Goal: Information Seeking & Learning: Learn about a topic

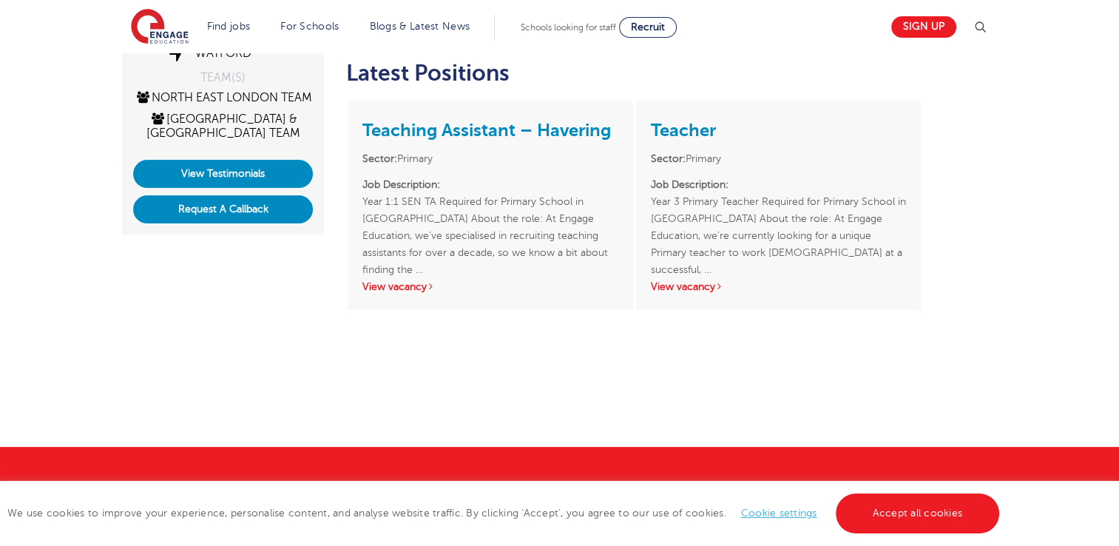
scroll to position [385, 0]
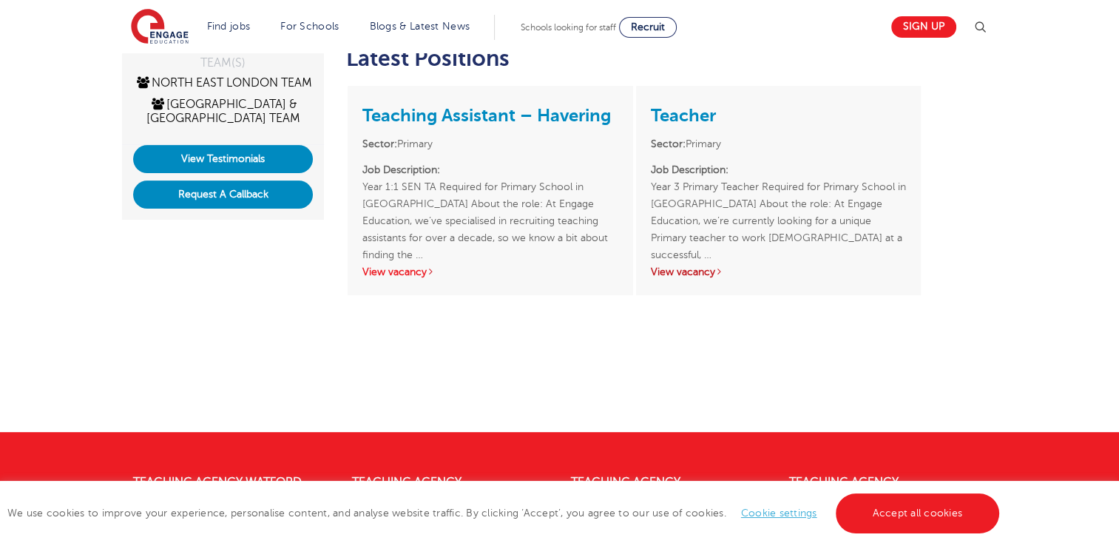
click at [686, 266] on link "View vacancy" at bounding box center [687, 271] width 72 height 11
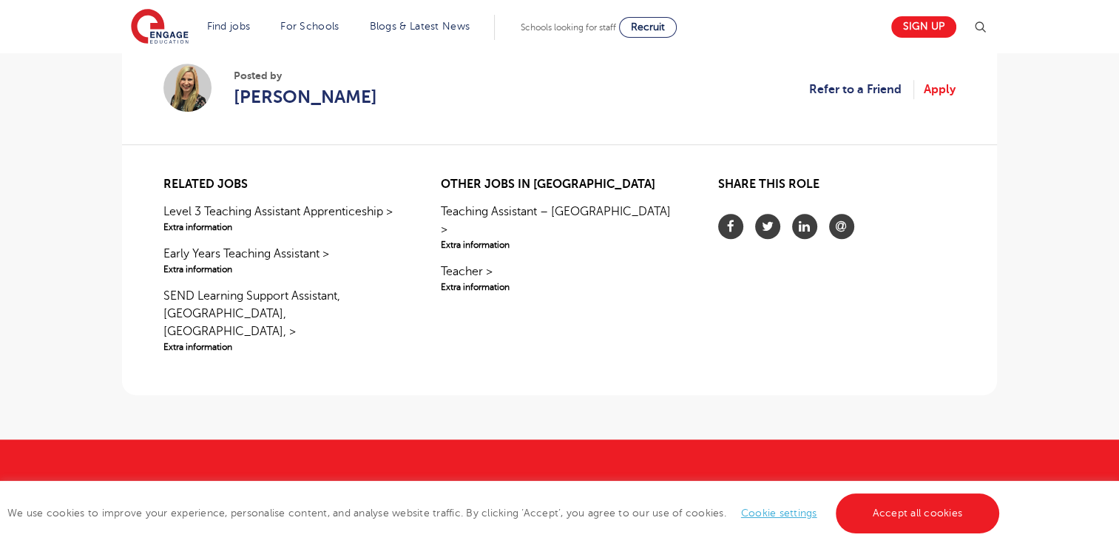
scroll to position [1006, 0]
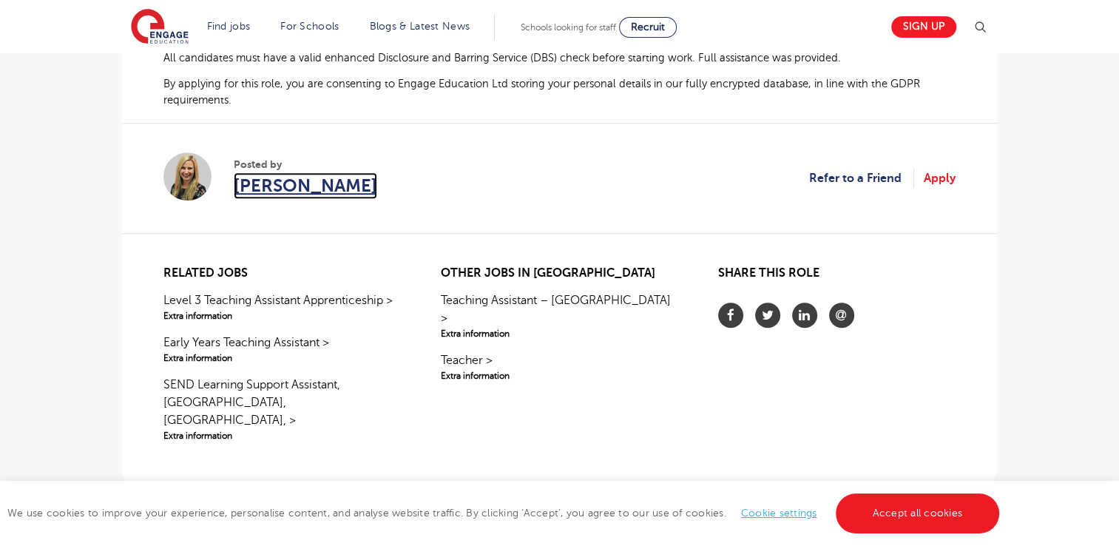
click at [254, 185] on span "[PERSON_NAME]" at bounding box center [306, 185] width 144 height 27
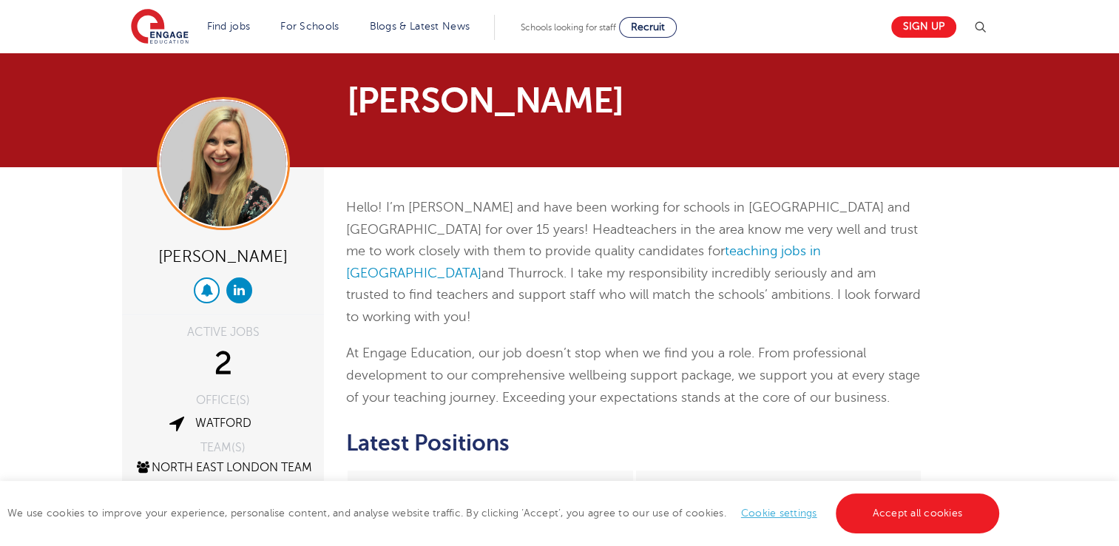
click at [204, 283] on icon at bounding box center [206, 289] width 13 height 13
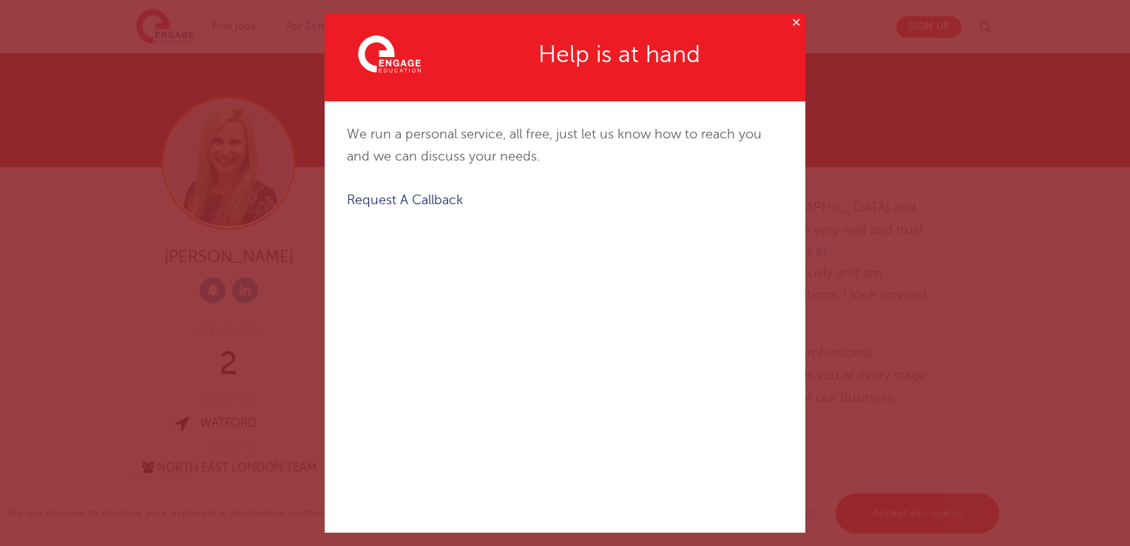
click at [787, 21] on button "✕" at bounding box center [796, 22] width 18 height 18
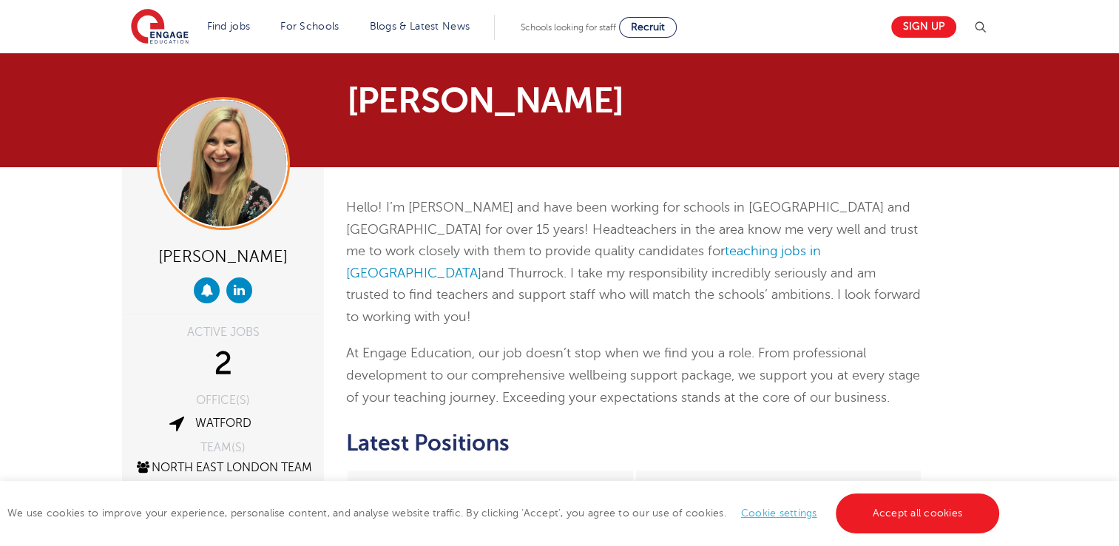
click at [984, 27] on img at bounding box center [980, 27] width 18 height 18
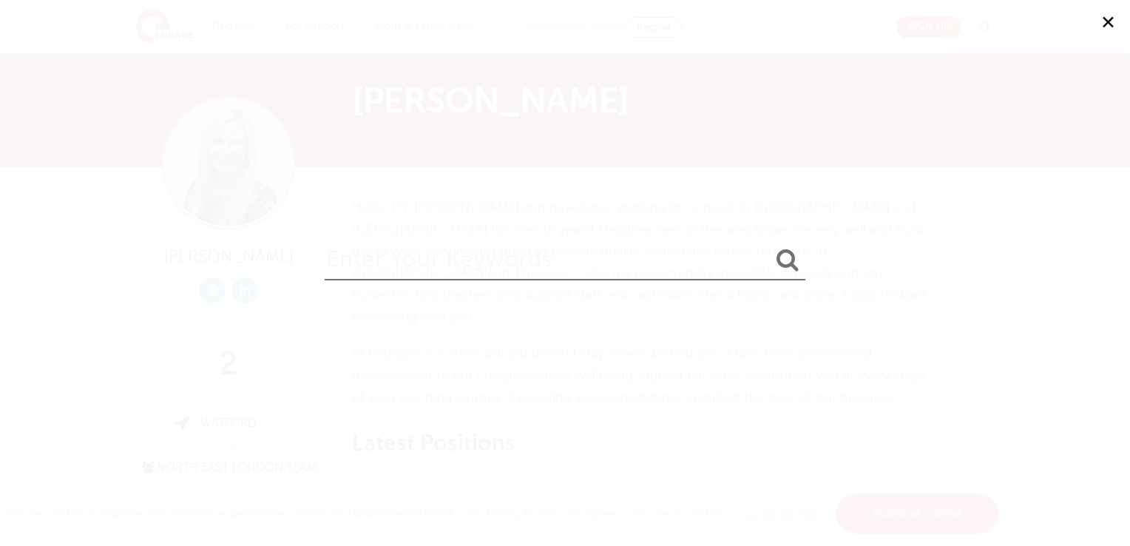
click at [636, 255] on input "search" at bounding box center [565, 256] width 481 height 48
type input "laura"
click at [770, 247] on button "submit" at bounding box center [788, 260] width 36 height 27
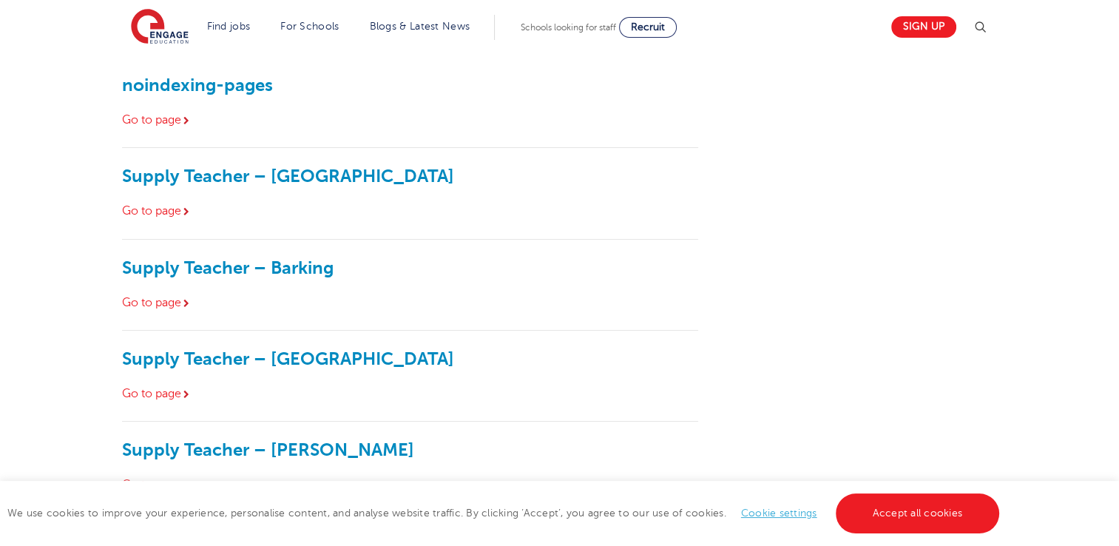
scroll to position [296, 0]
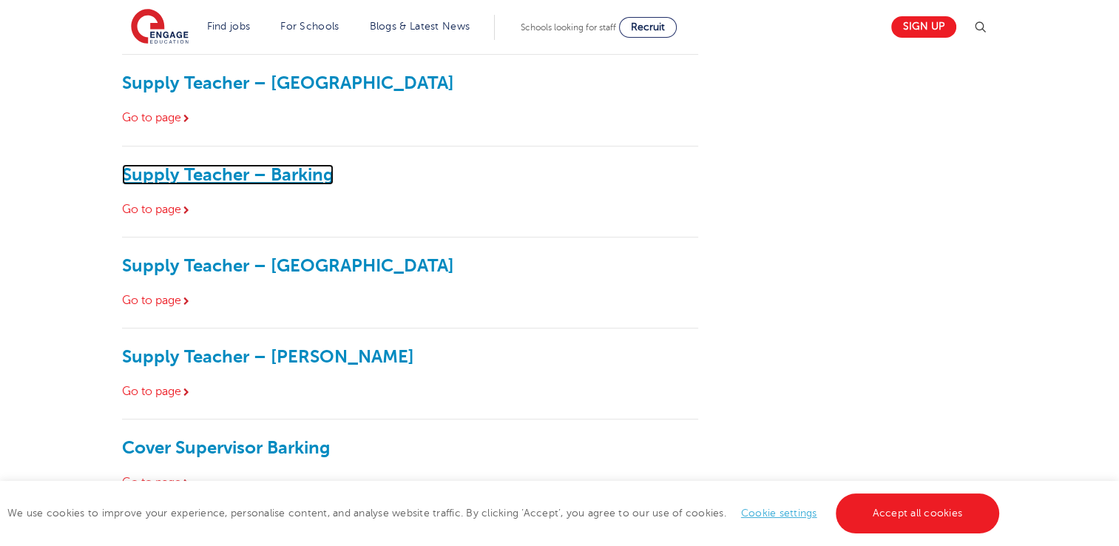
click at [292, 172] on link "Supply Teacher – Barking" at bounding box center [228, 174] width 212 height 21
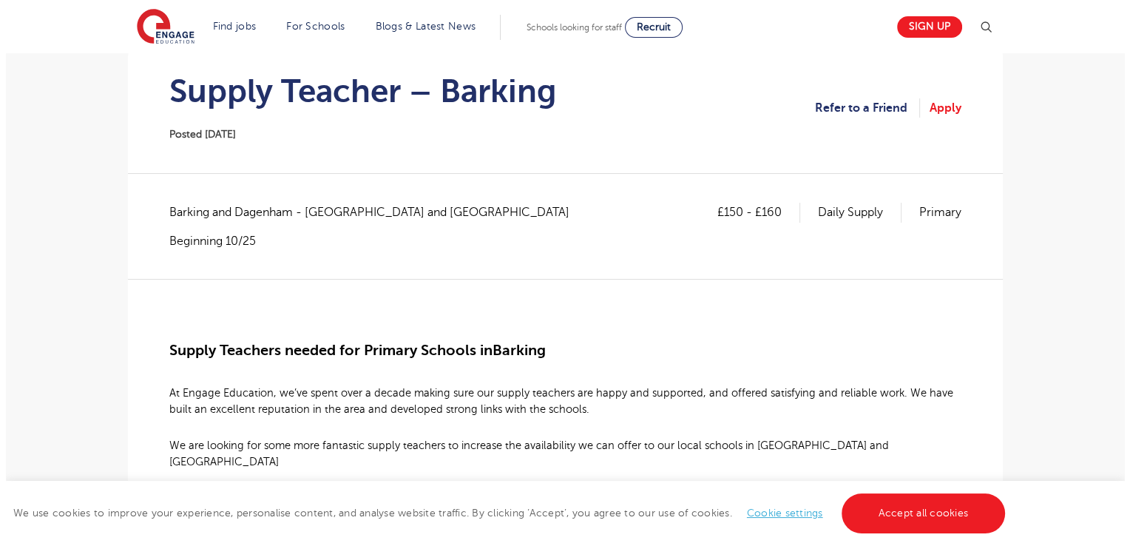
scroll to position [148, 0]
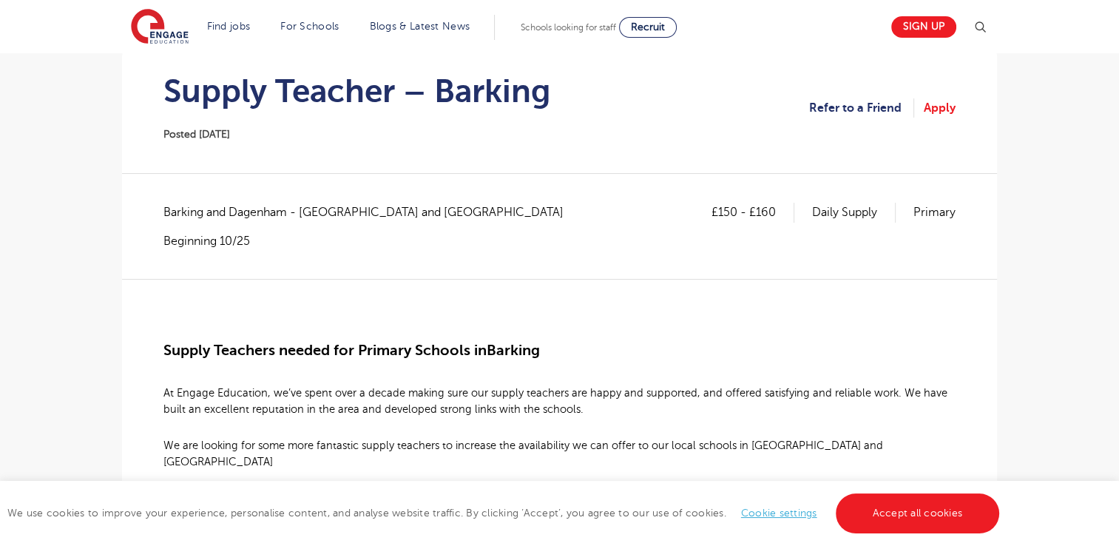
click at [988, 33] on img at bounding box center [980, 27] width 18 height 18
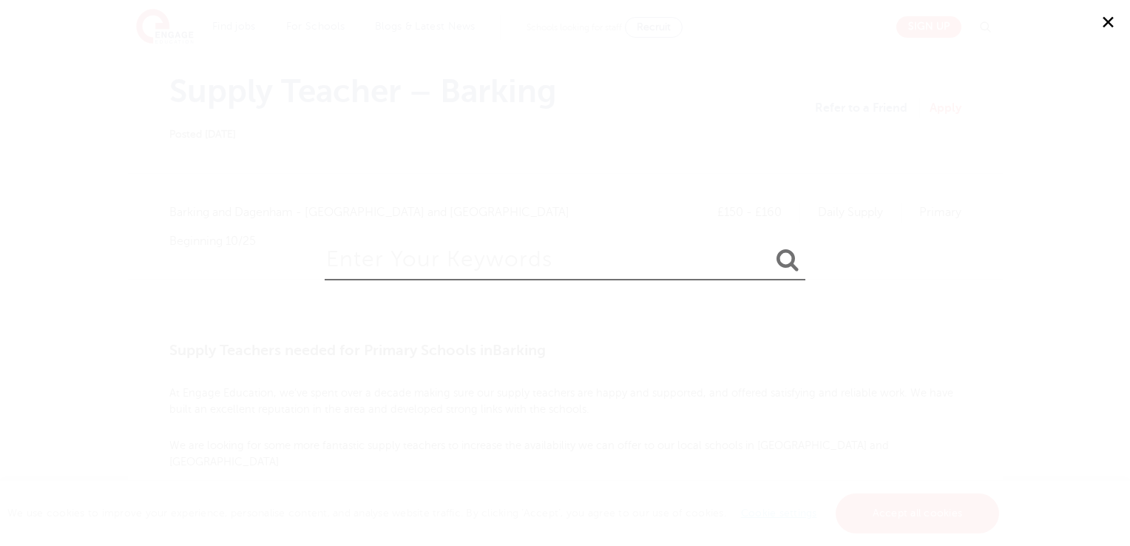
click at [488, 271] on input "search" at bounding box center [565, 256] width 481 height 48
type input "[PERSON_NAME]"
click at [770, 247] on button "submit" at bounding box center [788, 260] width 36 height 27
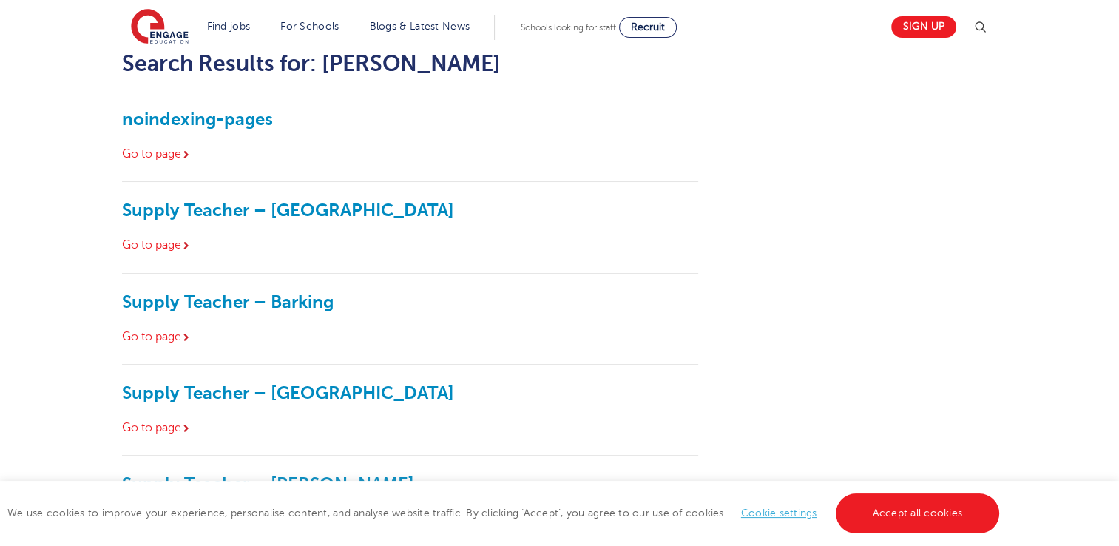
scroll to position [355, 0]
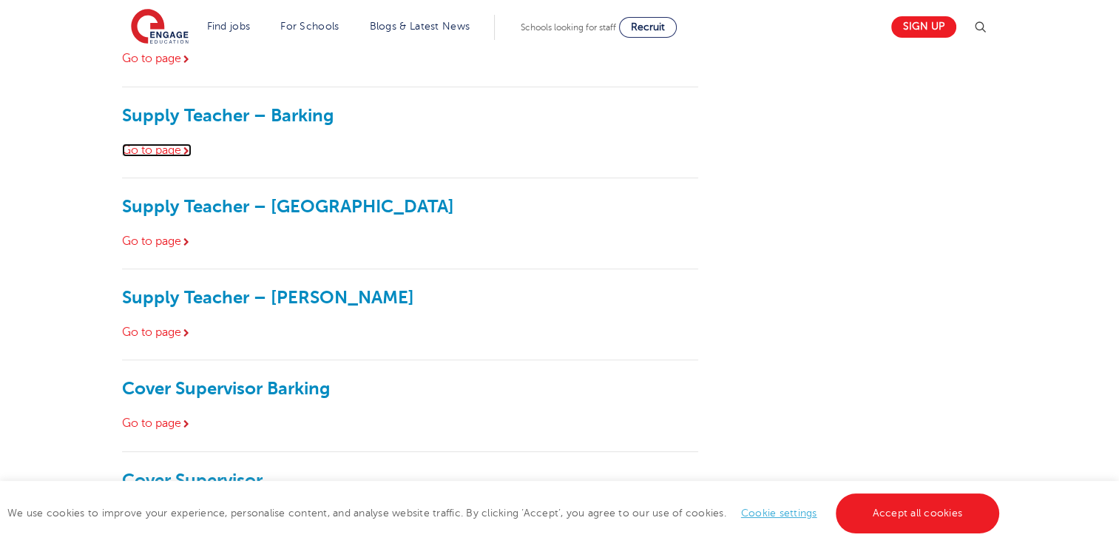
click at [160, 149] on link "Go to page" at bounding box center [157, 150] width 70 height 13
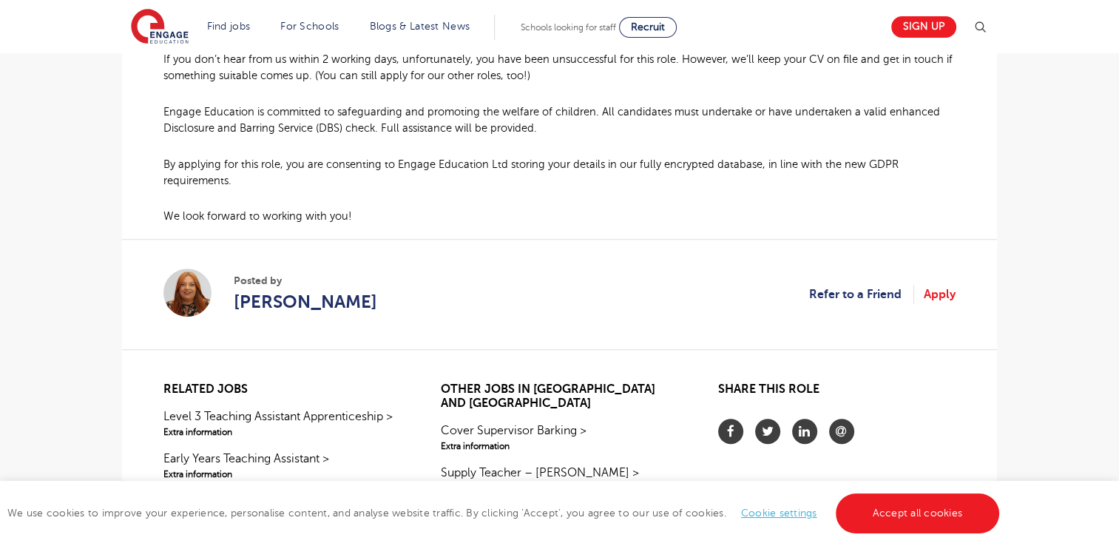
scroll to position [1154, 0]
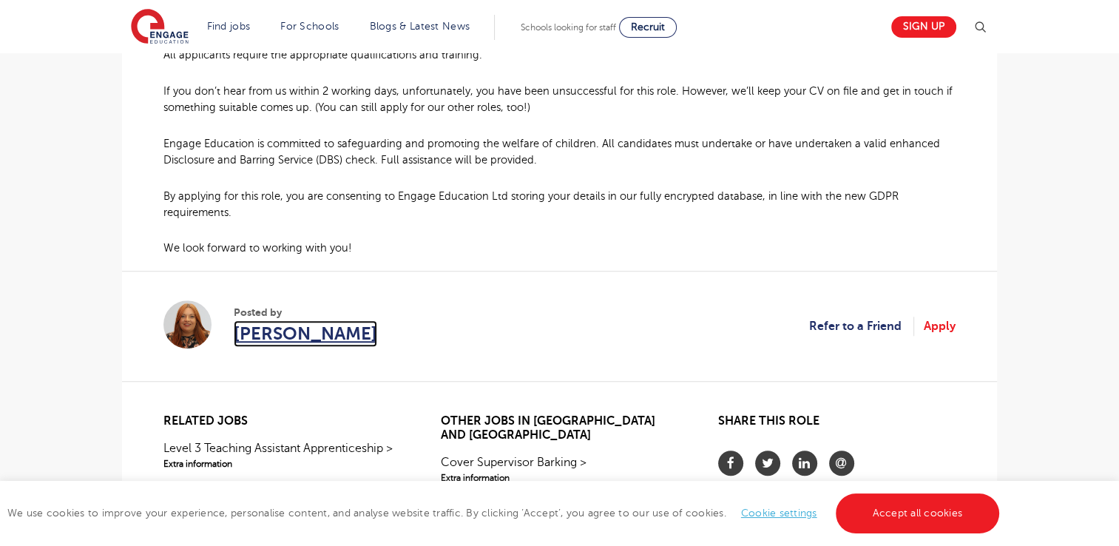
click at [303, 324] on span "[PERSON_NAME]" at bounding box center [306, 333] width 144 height 27
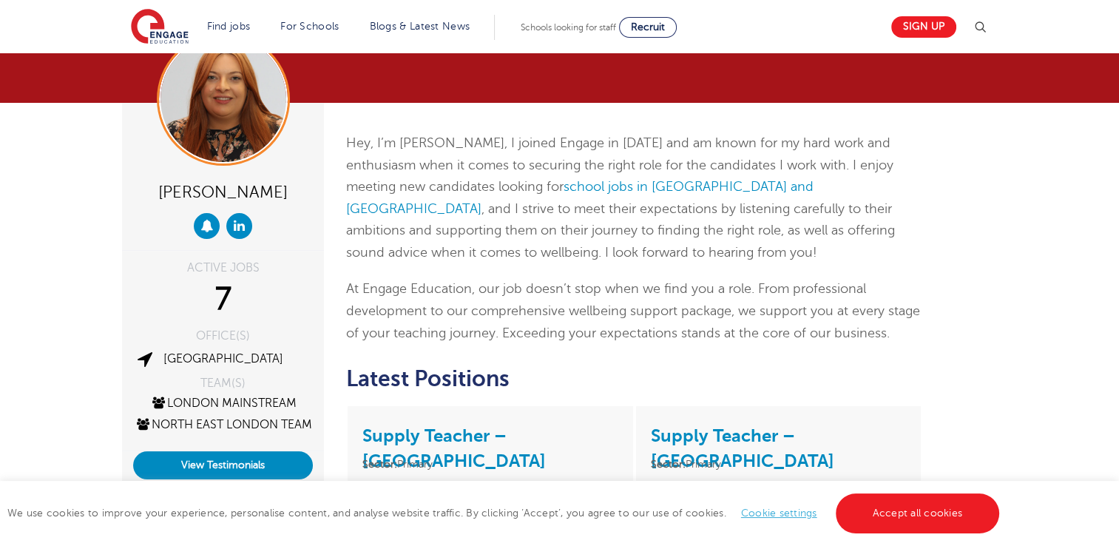
scroll to position [59, 0]
